Goal: Find specific page/section: Find specific page/section

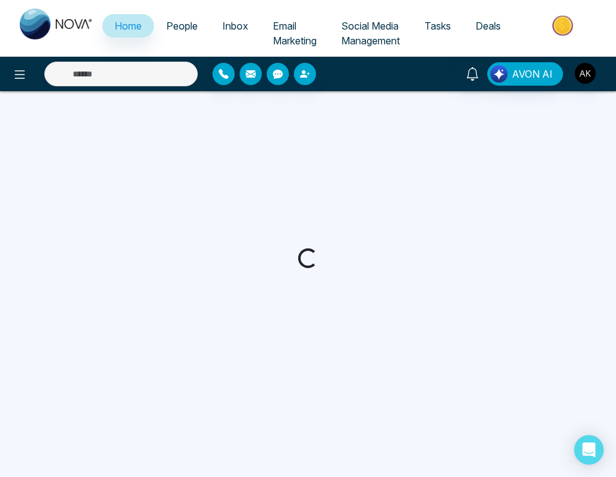
select select "*"
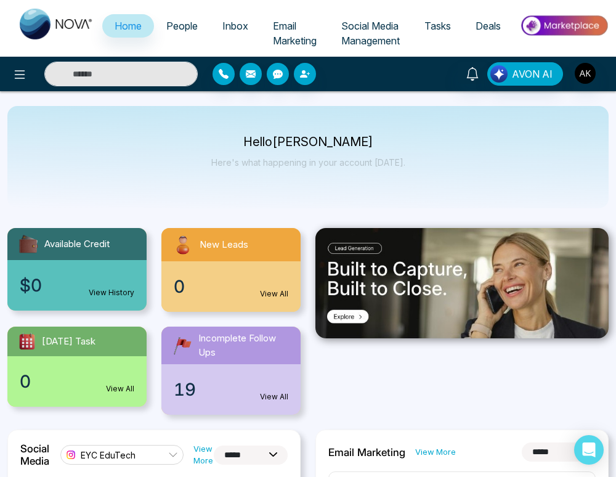
click at [443, 359] on div at bounding box center [462, 321] width 308 height 187
click at [404, 169] on div "Hello Aditya Kumar Here's what happening in your account today." at bounding box center [308, 157] width 602 height 102
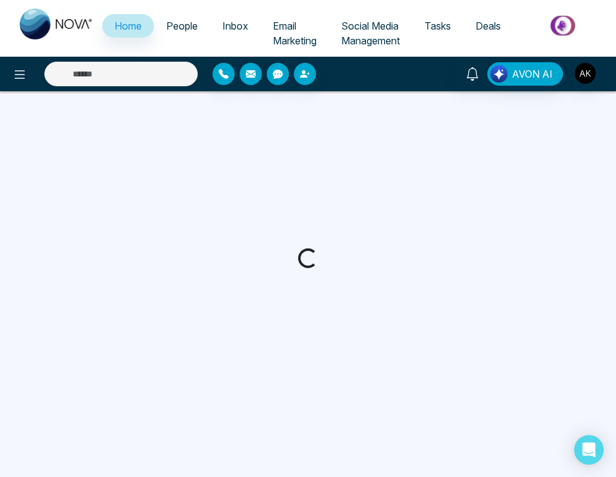
select select "*"
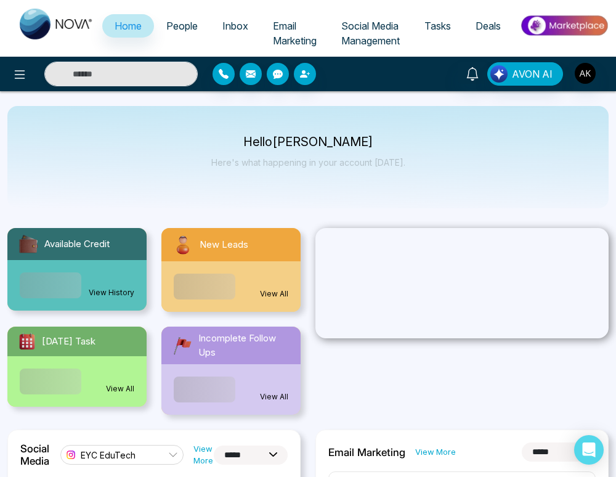
click at [174, 12] on ul "Home People Inbox Email Marketing Social Media Management Tasks Deals" at bounding box center [357, 33] width 503 height 47
click at [181, 31] on link "People" at bounding box center [182, 25] width 56 height 23
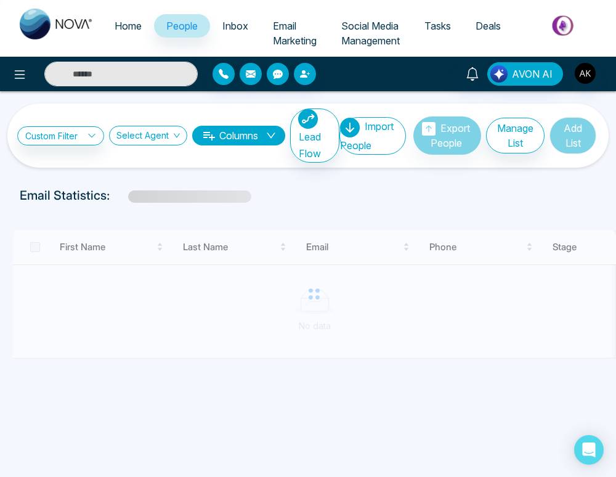
click at [524, 386] on div "Custom Filter Choose a filter Cancel Apply Select Agent Columns Lead Flow Impor…" at bounding box center [308, 258] width 616 height 335
click at [345, 200] on div "Email Statistics:" at bounding box center [210, 195] width 380 height 18
